Goal: Find specific page/section: Find specific page/section

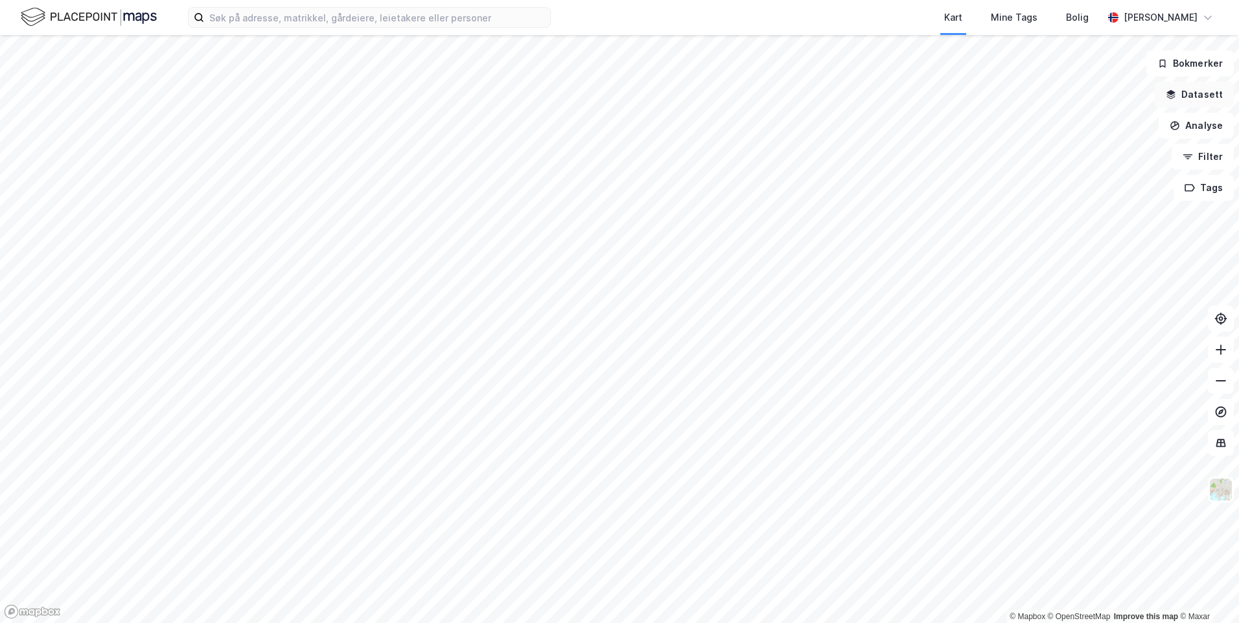
click at [1194, 95] on button "Datasett" at bounding box center [1193, 95] width 79 height 26
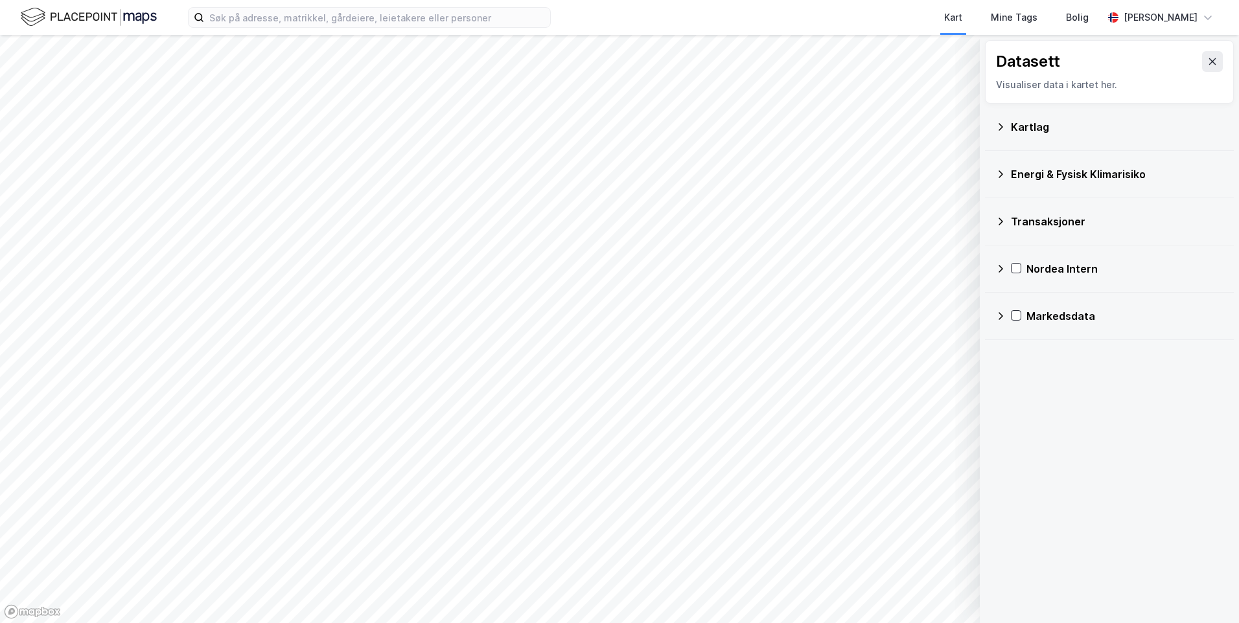
click at [1014, 127] on div "Kartlag" at bounding box center [1117, 127] width 212 height 16
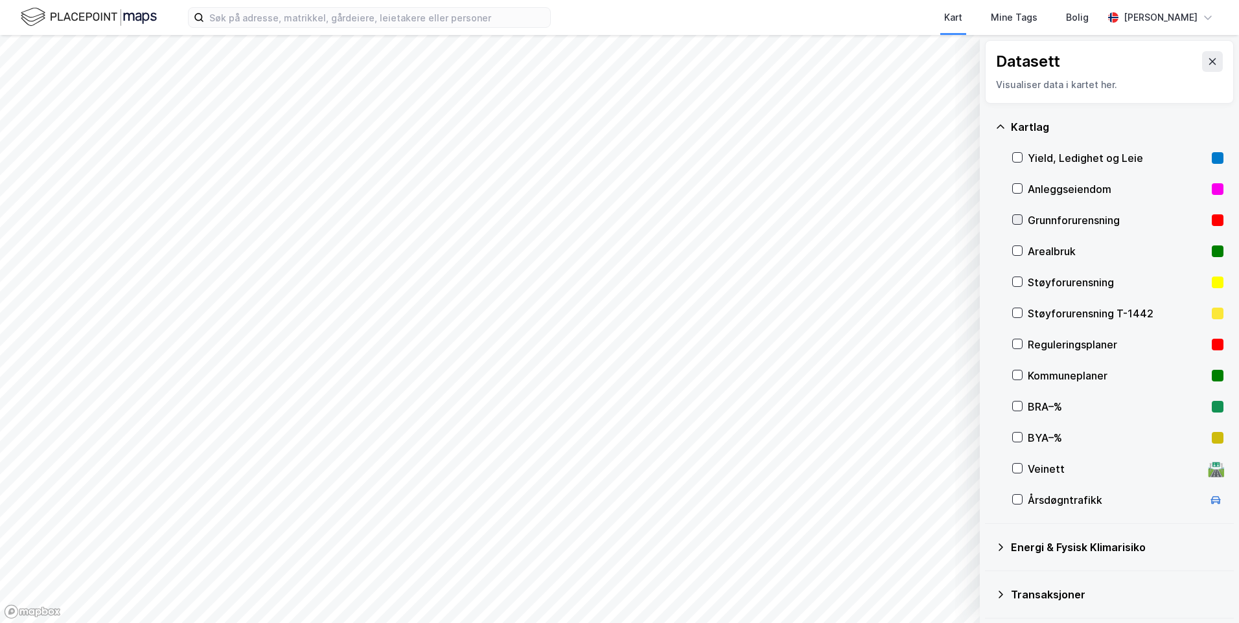
click at [1017, 219] on icon at bounding box center [1016, 219] width 9 height 9
click at [1016, 217] on icon at bounding box center [1016, 219] width 9 height 9
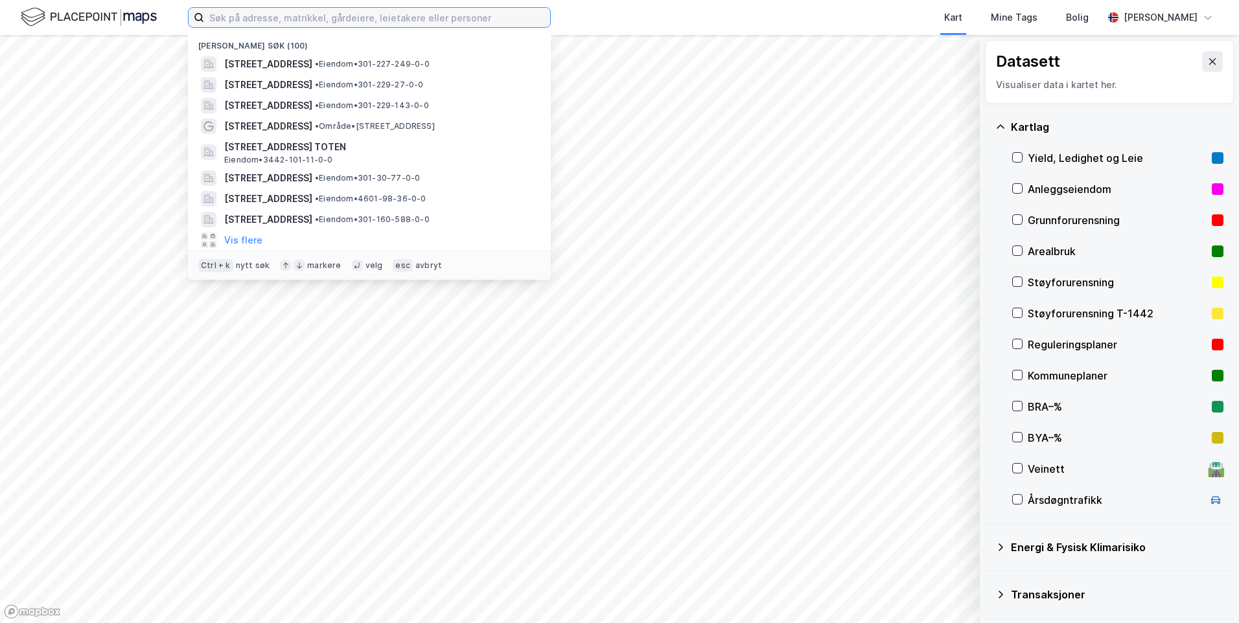
click at [330, 19] on input at bounding box center [377, 17] width 346 height 19
paste input "[STREET_ADDRESS]"
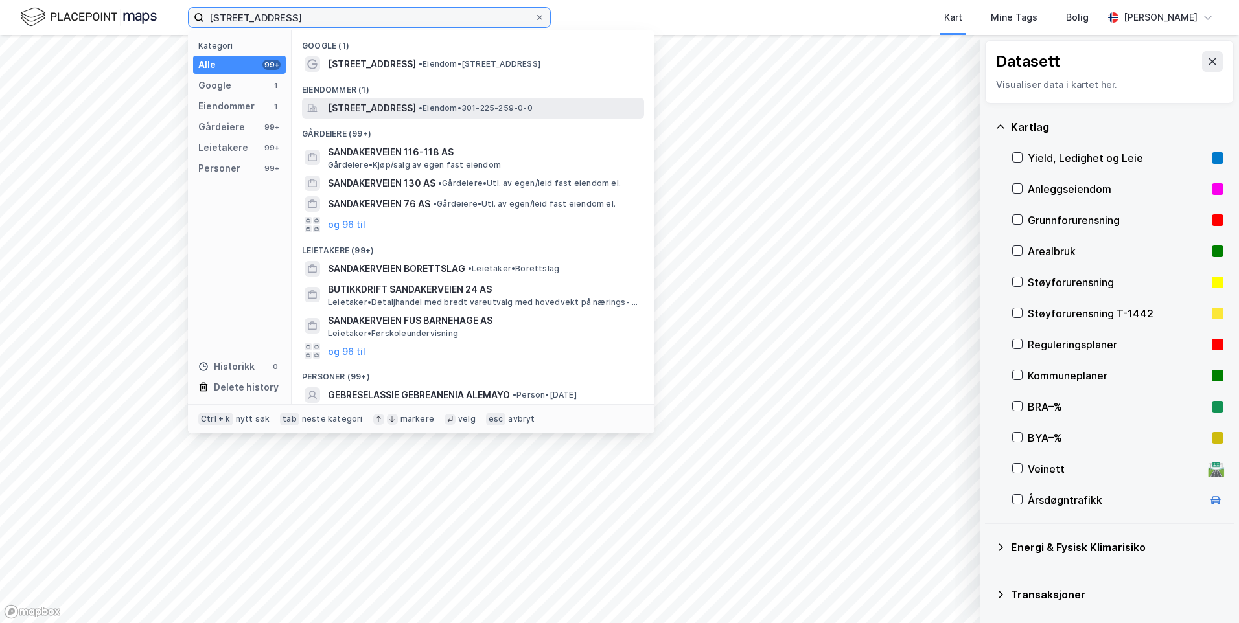
type input "[STREET_ADDRESS]"
click at [416, 106] on span "[STREET_ADDRESS]" at bounding box center [372, 108] width 88 height 16
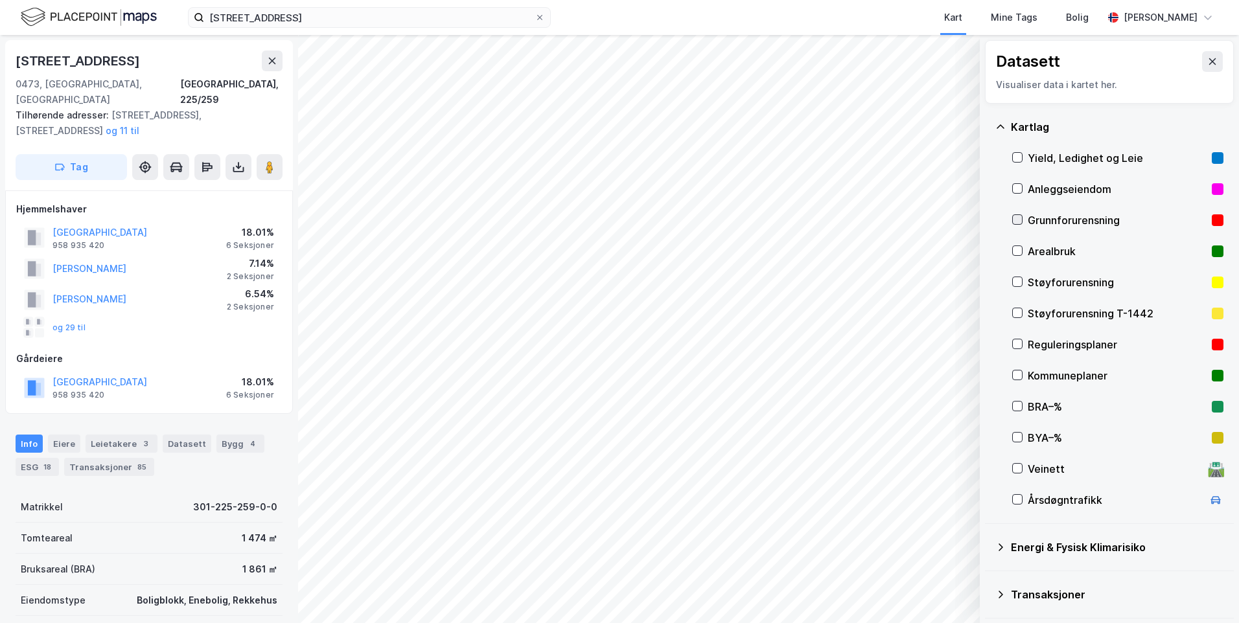
click at [1016, 217] on icon at bounding box center [1016, 219] width 9 height 9
click at [996, 127] on icon at bounding box center [1000, 127] width 10 height 10
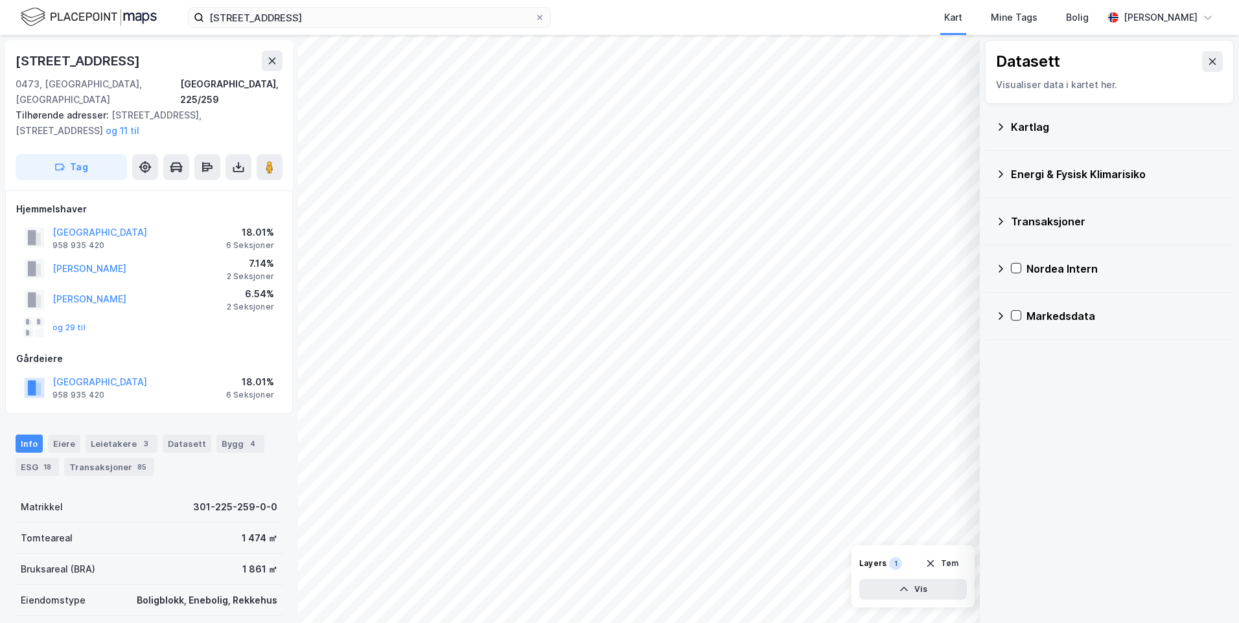
click at [997, 172] on icon at bounding box center [1000, 174] width 10 height 10
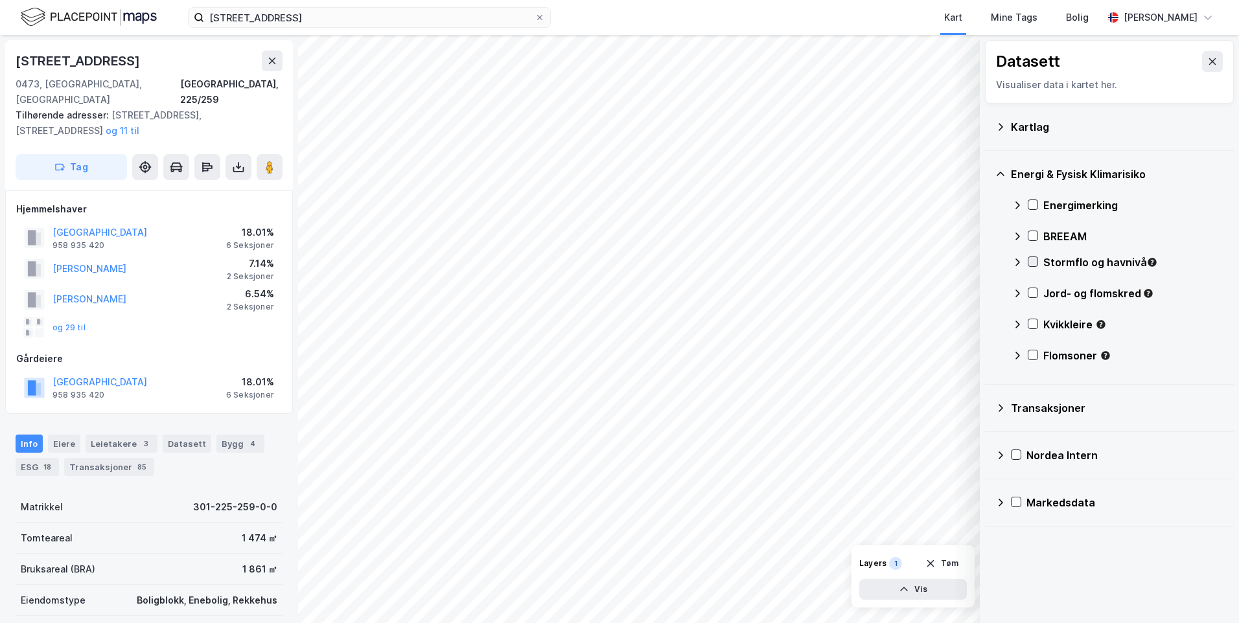
click at [1034, 262] on icon at bounding box center [1032, 262] width 7 height 5
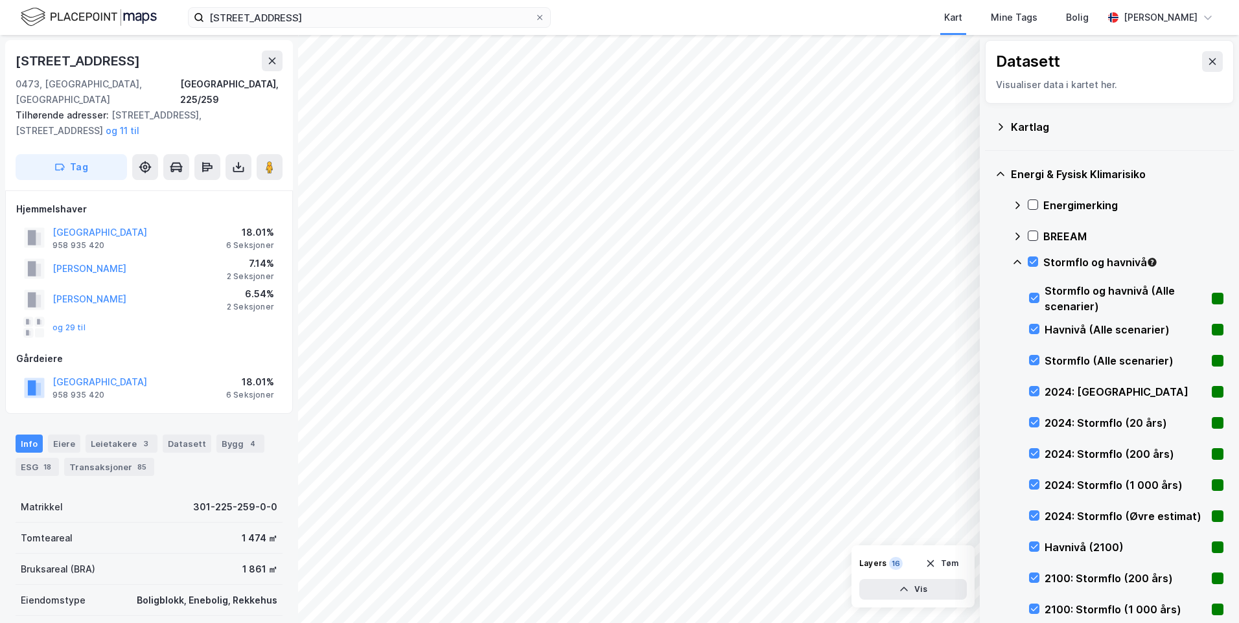
click at [1015, 258] on icon at bounding box center [1017, 262] width 10 height 10
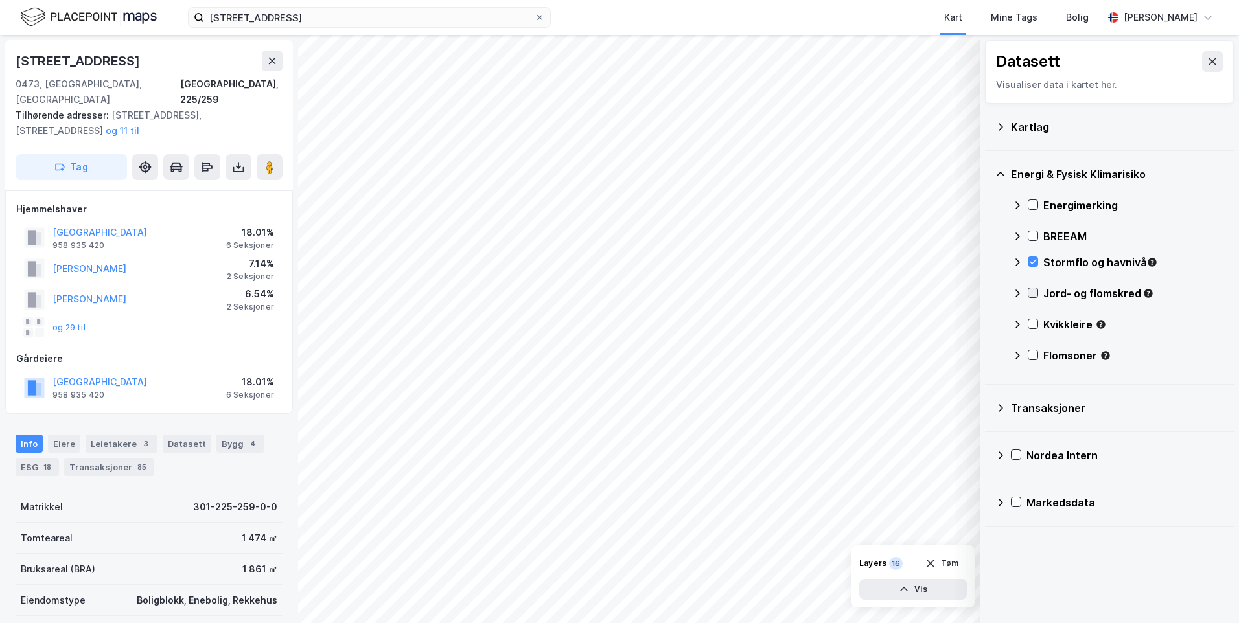
click at [1032, 288] on icon at bounding box center [1032, 292] width 9 height 9
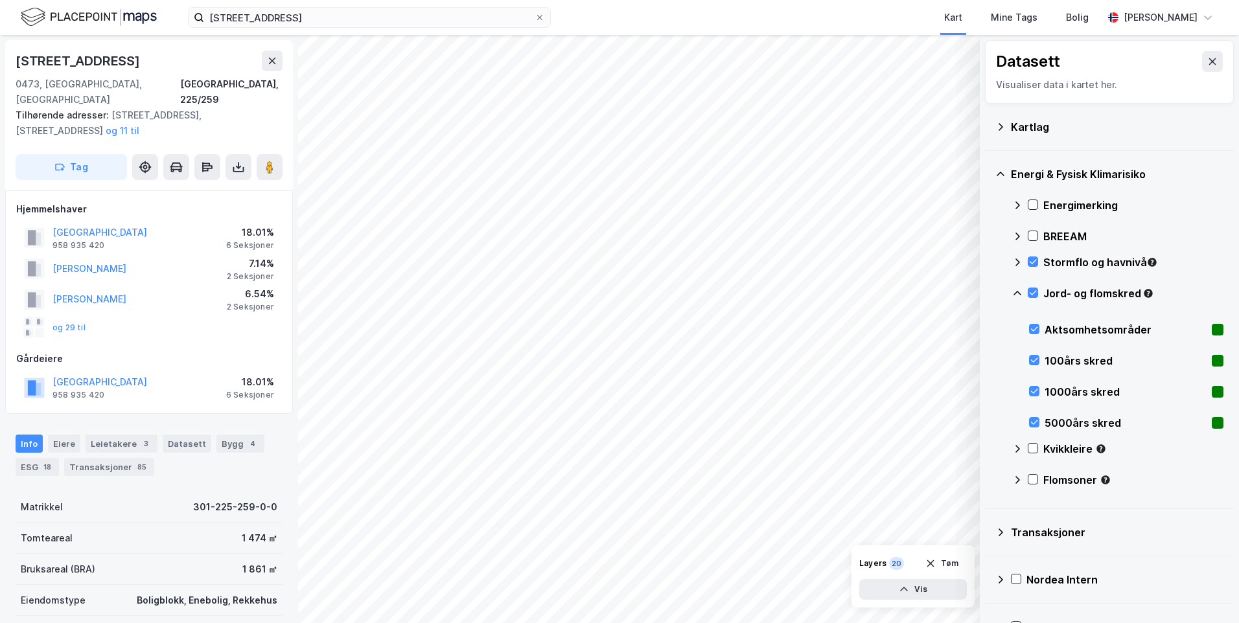
click at [1017, 288] on icon at bounding box center [1017, 293] width 10 height 10
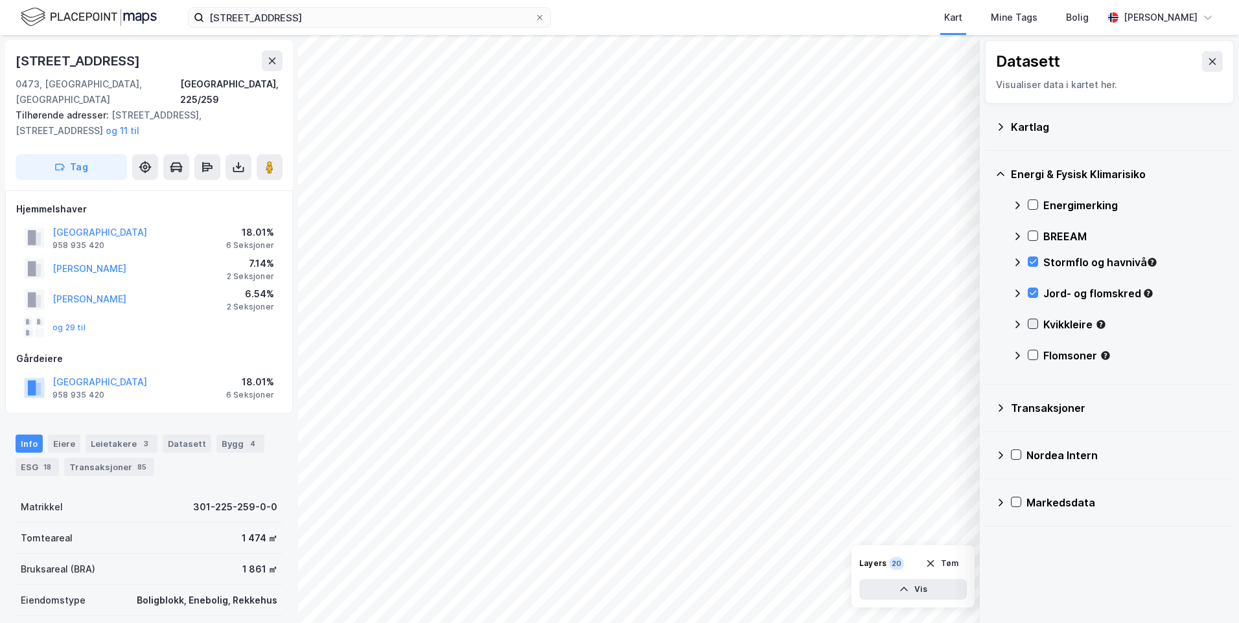
click at [1030, 321] on icon at bounding box center [1032, 323] width 9 height 9
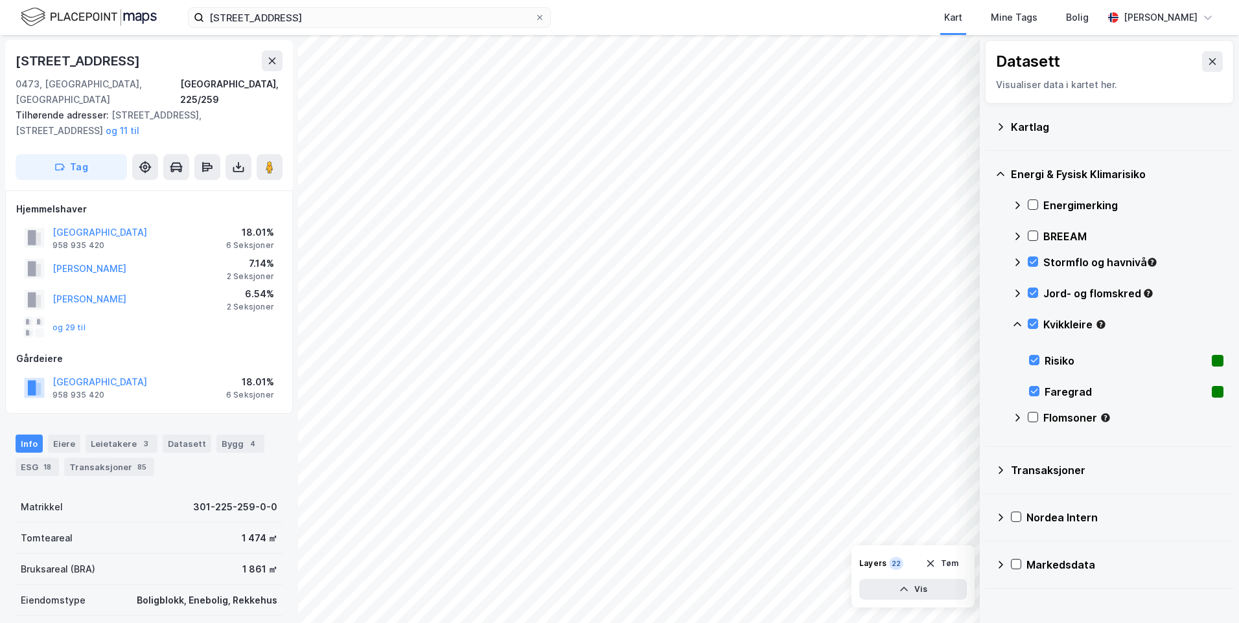
click at [1014, 319] on icon at bounding box center [1017, 324] width 10 height 10
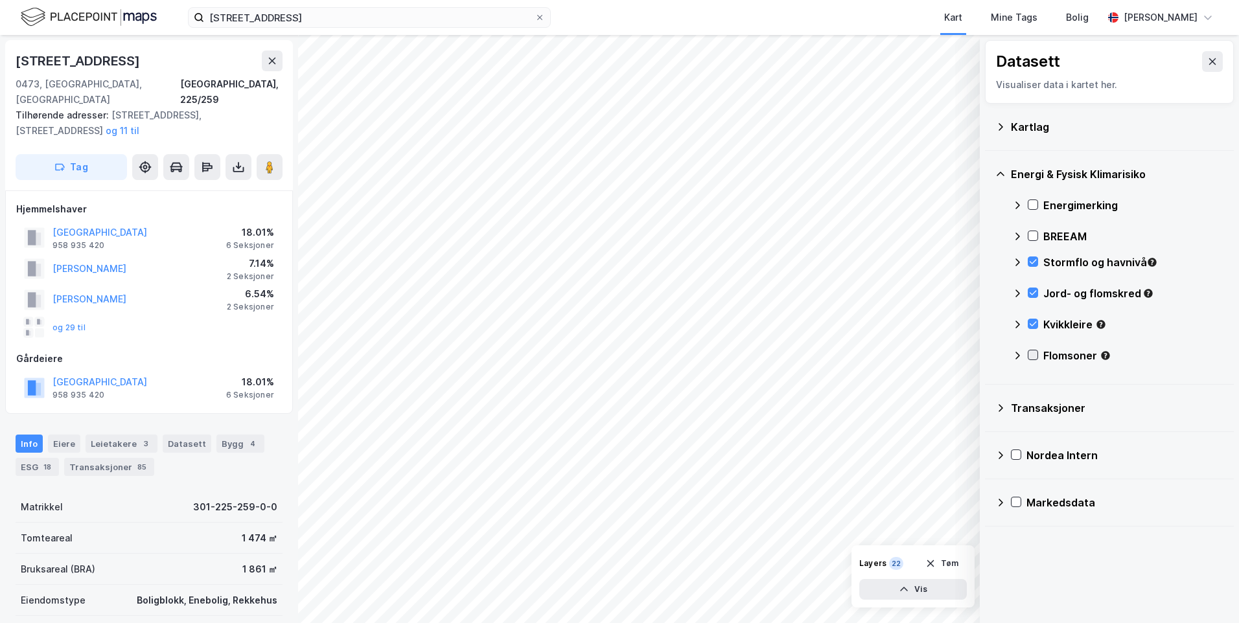
click at [1030, 352] on icon at bounding box center [1032, 354] width 9 height 9
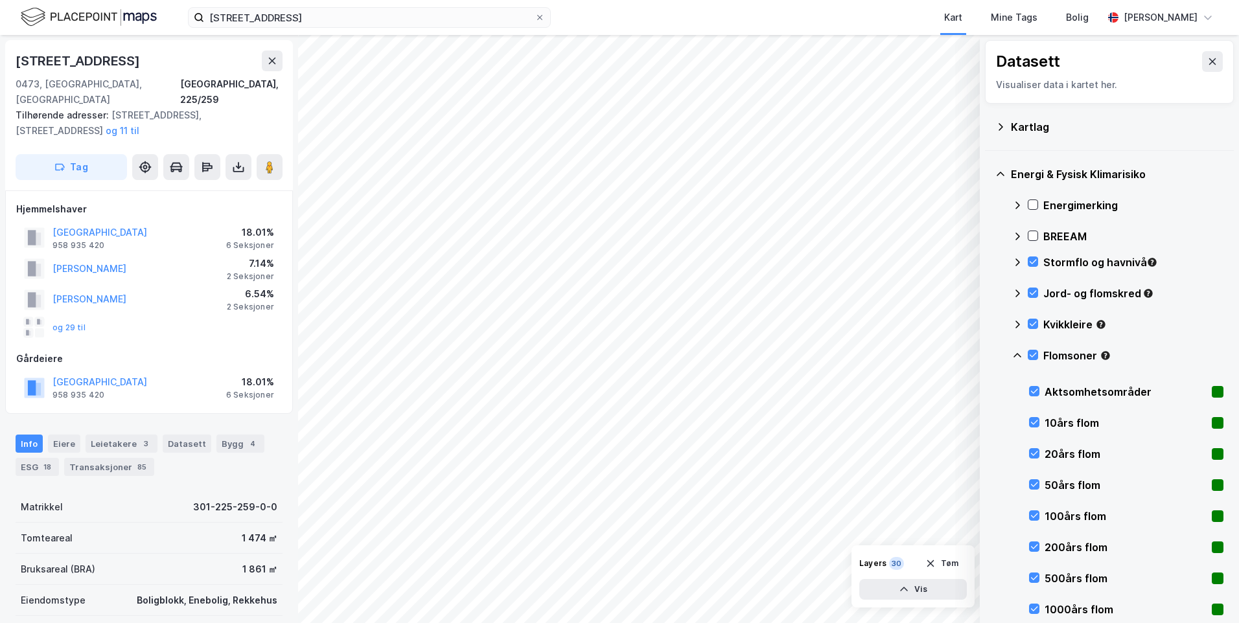
click at [1017, 353] on icon at bounding box center [1017, 355] width 10 height 10
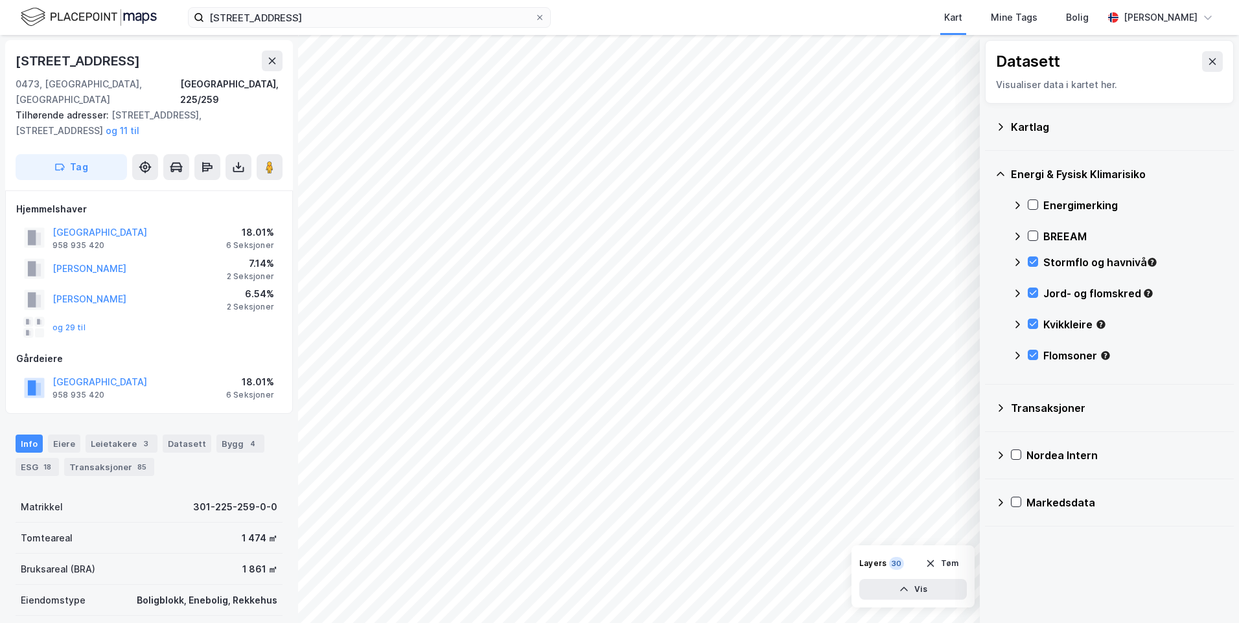
click at [1000, 125] on icon at bounding box center [1000, 127] width 10 height 10
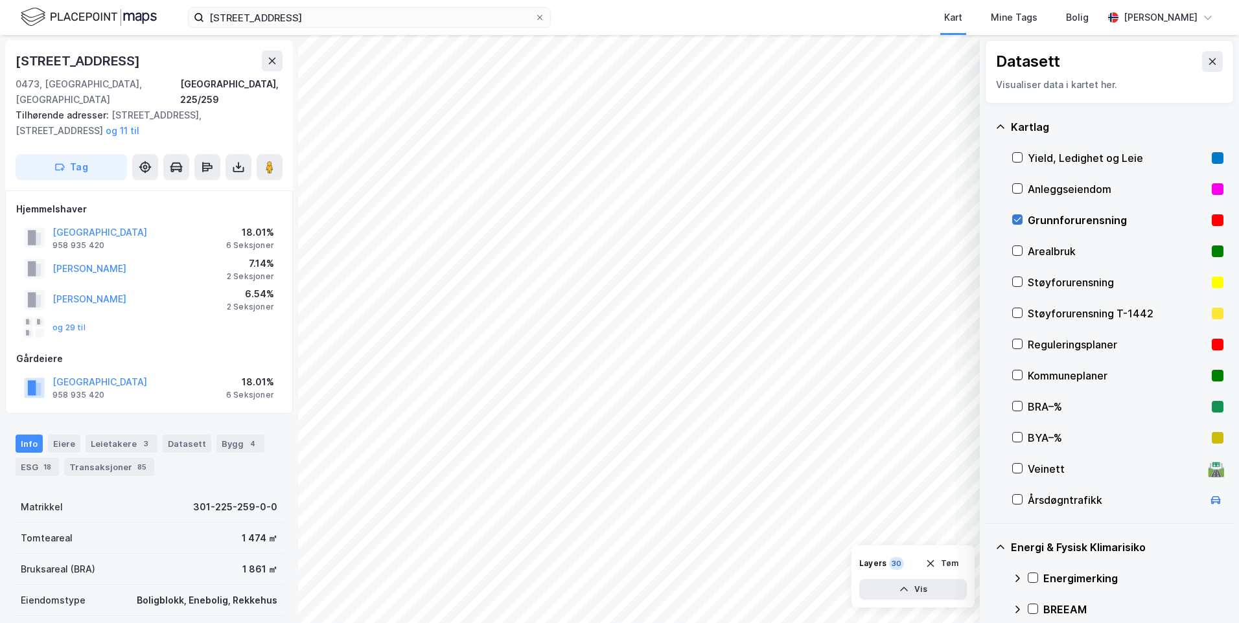
click at [1019, 219] on icon at bounding box center [1017, 220] width 7 height 5
click at [997, 124] on icon at bounding box center [1000, 127] width 10 height 10
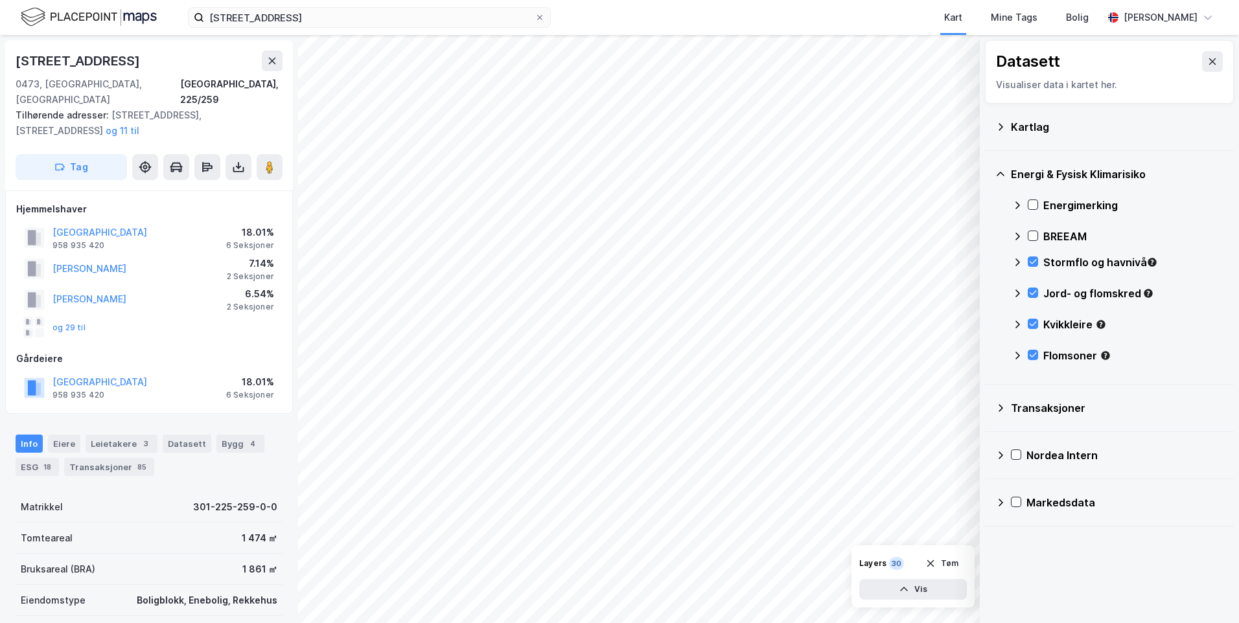
click at [1017, 201] on icon at bounding box center [1017, 205] width 10 height 10
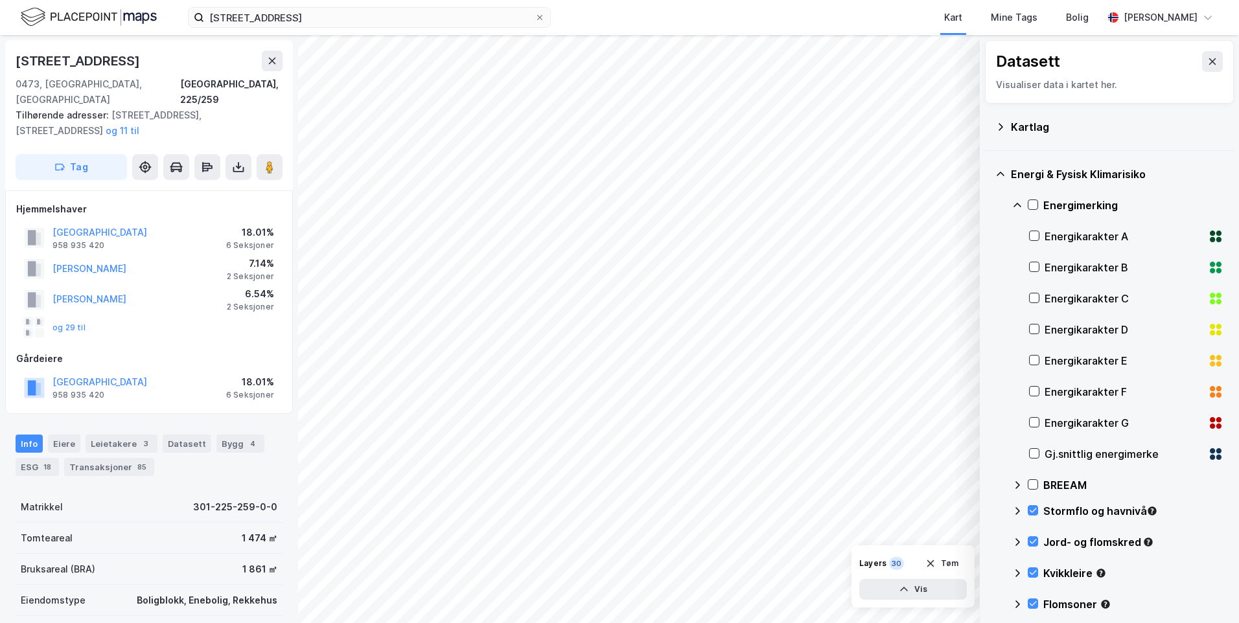
click at [1039, 451] on div "Gj.snittlig energimerke" at bounding box center [1126, 454] width 194 height 31
click at [1017, 205] on icon at bounding box center [1017, 205] width 10 height 10
